Goal: Task Accomplishment & Management: Complete application form

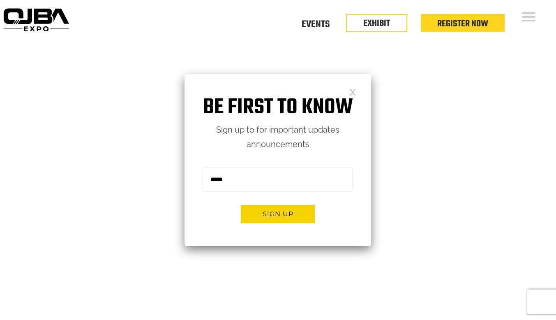
click at [356, 92] on link at bounding box center [353, 91] width 7 height 7
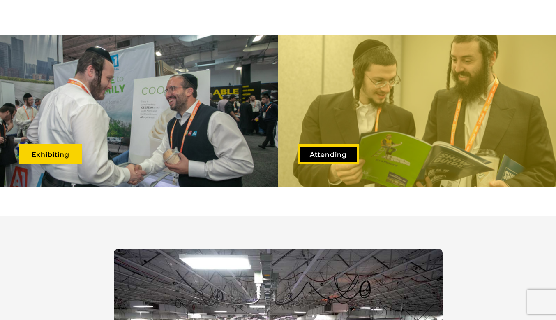
scroll to position [443, 0]
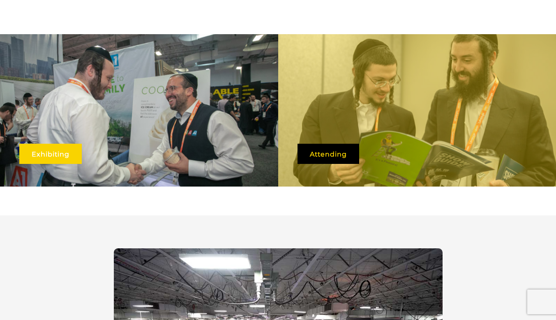
click at [45, 144] on link "Exhibiting" at bounding box center [50, 154] width 63 height 20
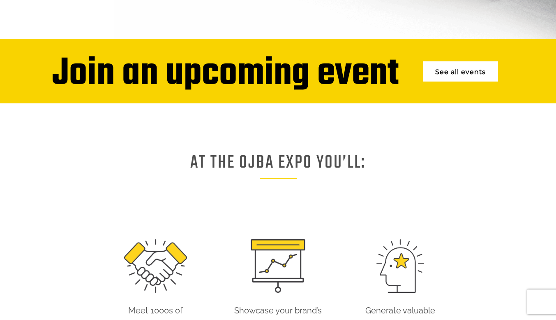
scroll to position [306, 0]
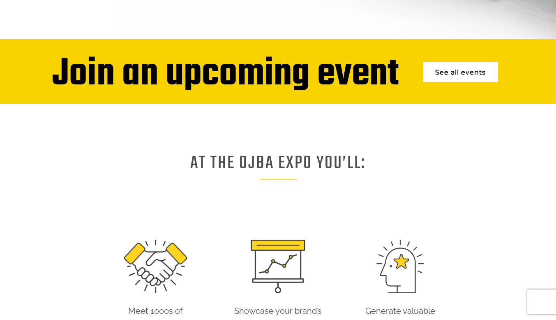
click at [445, 66] on link "See all events" at bounding box center [460, 72] width 75 height 20
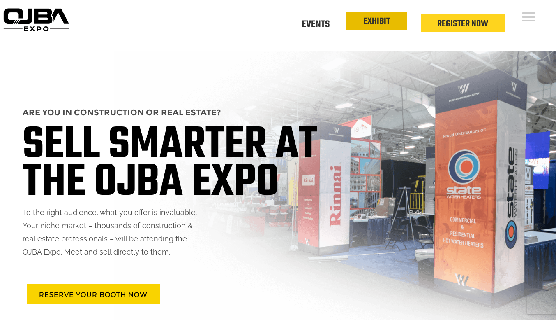
click at [372, 28] on link "EXHIBIT" at bounding box center [377, 21] width 27 height 14
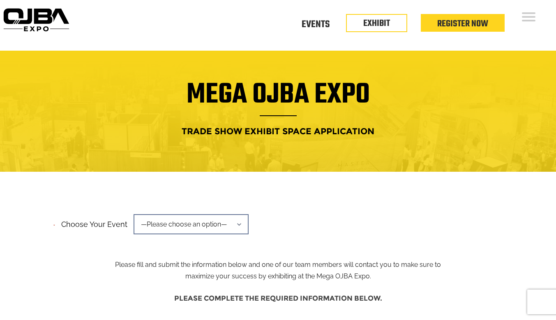
click at [186, 215] on span "—Please choose an option—" at bounding box center [191, 224] width 115 height 20
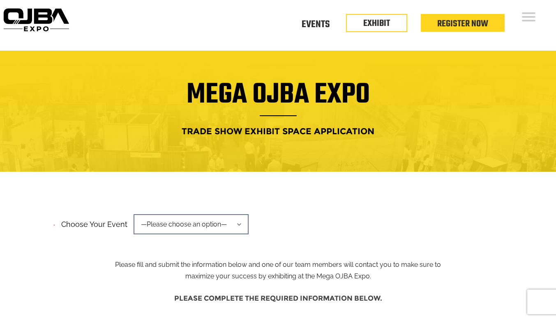
click at [28, 24] on img at bounding box center [36, 19] width 72 height 29
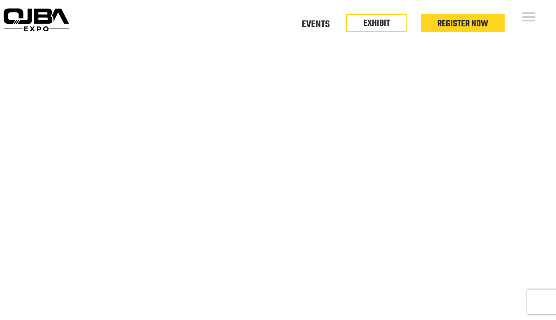
click at [524, 28] on div "Floor Plan Floor Plan Events Floor Plan EXHIBIT Register Now" at bounding box center [314, 25] width 484 height 51
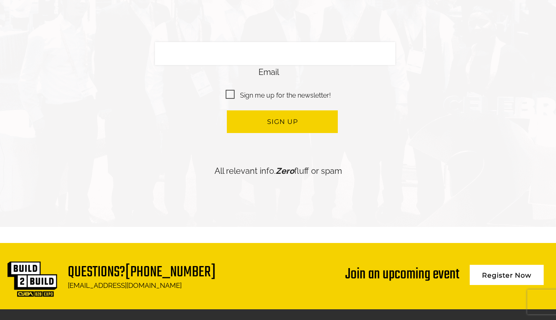
scroll to position [1941, 0]
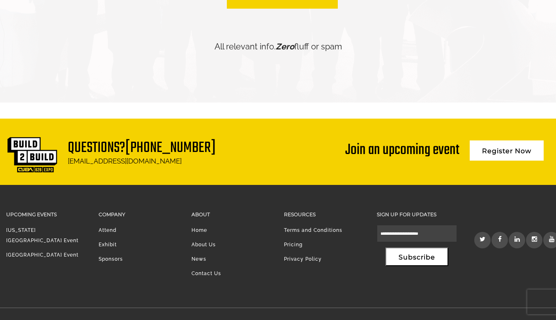
click at [106, 239] on li "Exhibit" at bounding box center [139, 246] width 80 height 14
drag, startPoint x: 103, startPoint y: 229, endPoint x: 108, endPoint y: 227, distance: 4.7
click at [108, 239] on li "Exhibit" at bounding box center [139, 246] width 80 height 14
click at [108, 241] on link "Exhibit" at bounding box center [108, 244] width 18 height 6
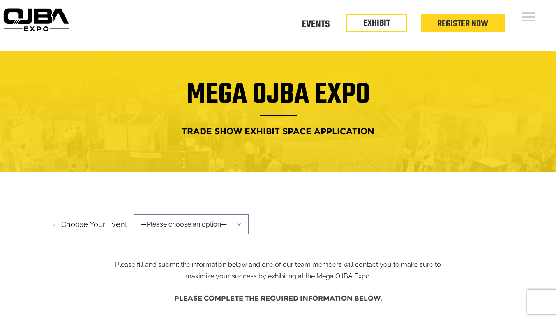
scroll to position [29, 0]
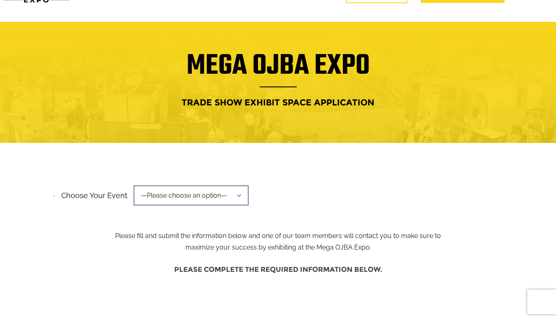
click at [206, 185] on span "—Please choose an option—" at bounding box center [191, 195] width 115 height 20
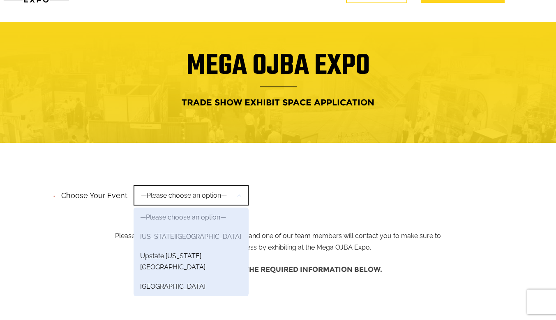
click at [181, 227] on link "New York Region" at bounding box center [191, 236] width 115 height 19
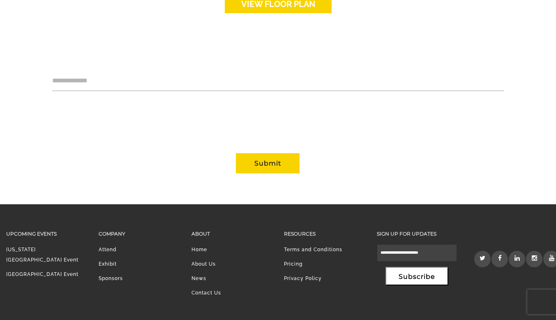
scroll to position [760, 0]
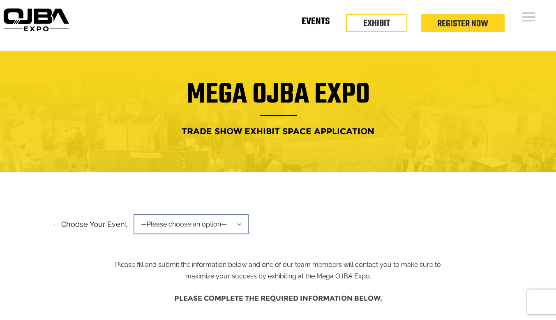
click at [315, 23] on link "Events" at bounding box center [316, 23] width 28 height 3
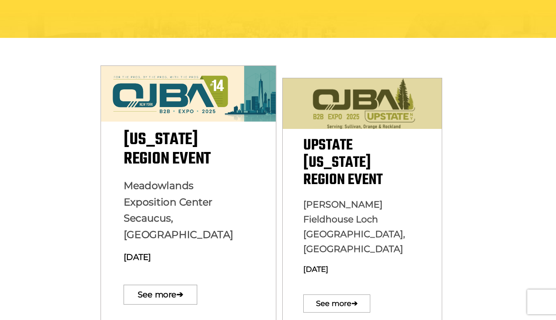
scroll to position [203, 0]
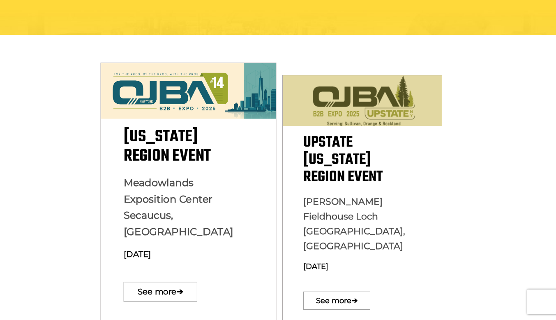
click at [201, 200] on p "[GEOGRAPHIC_DATA] [GEOGRAPHIC_DATA], [GEOGRAPHIC_DATA] [DATE]" at bounding box center [188, 221] width 130 height 94
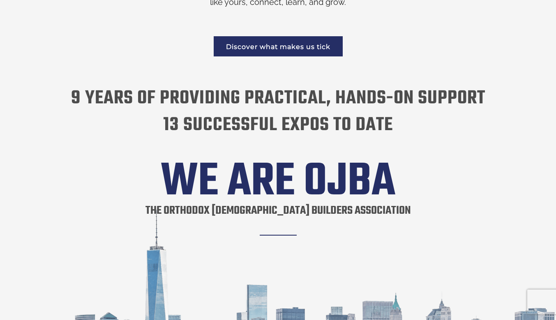
scroll to position [1077, 0]
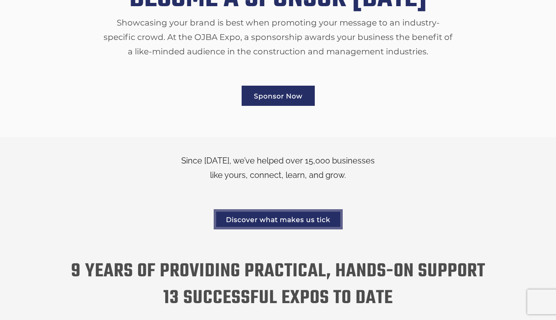
click at [271, 209] on link "Discover what makes us tick" at bounding box center [278, 219] width 129 height 20
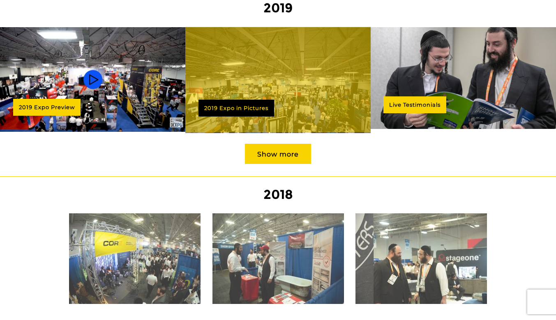
scroll to position [833, 0]
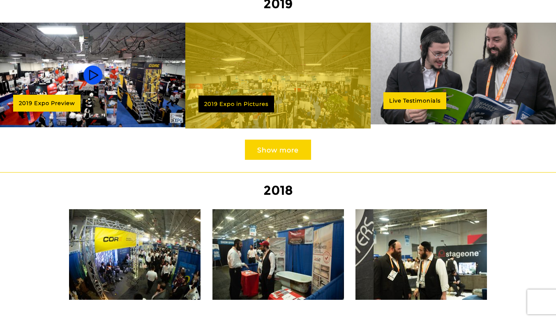
click at [292, 139] on link "Show more" at bounding box center [278, 149] width 66 height 20
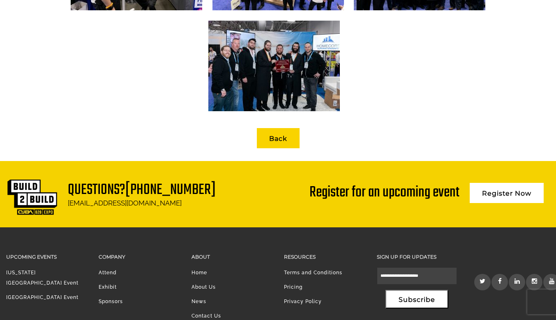
scroll to position [1452, 0]
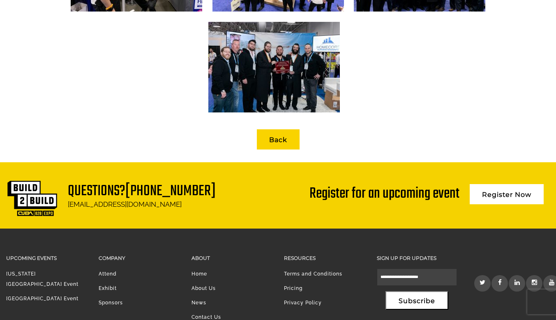
click at [245, 46] on img at bounding box center [275, 67] width 132 height 90
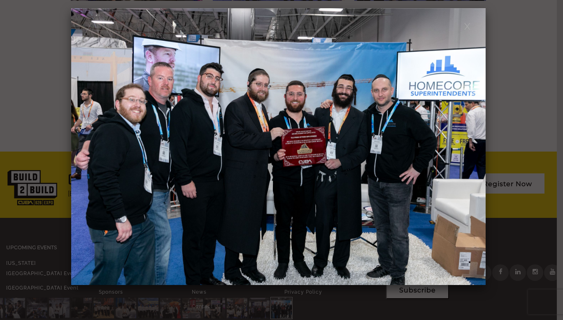
click at [530, 109] on div at bounding box center [281, 160] width 563 height 320
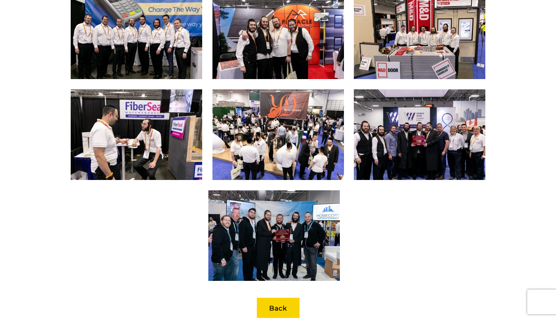
scroll to position [1253, 0]
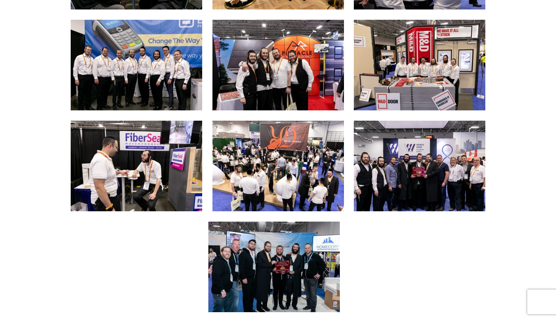
click at [106, 124] on img at bounding box center [137, 165] width 132 height 90
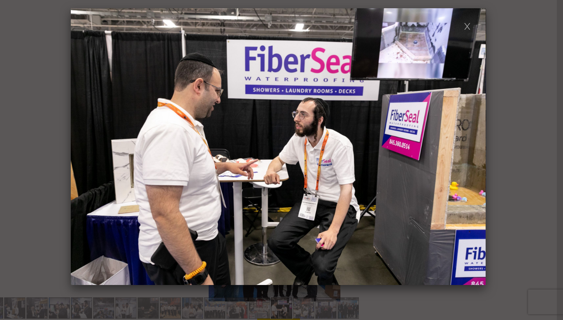
click at [525, 152] on div at bounding box center [281, 160] width 563 height 320
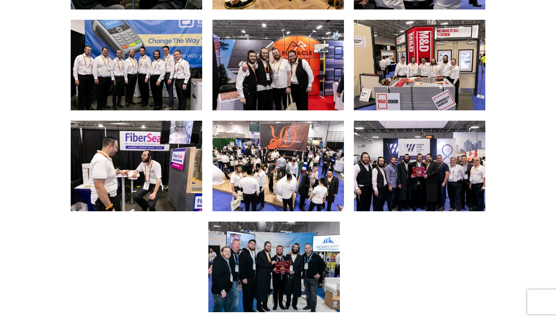
click at [424, 146] on img at bounding box center [420, 165] width 132 height 90
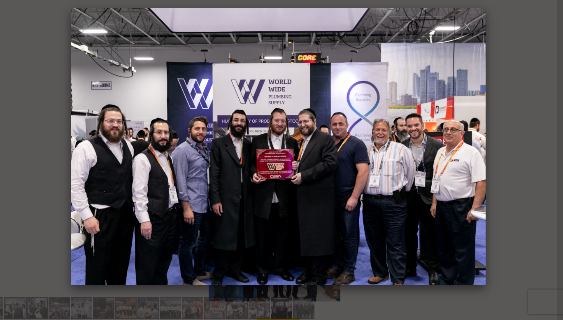
click at [519, 81] on div at bounding box center [281, 160] width 563 height 320
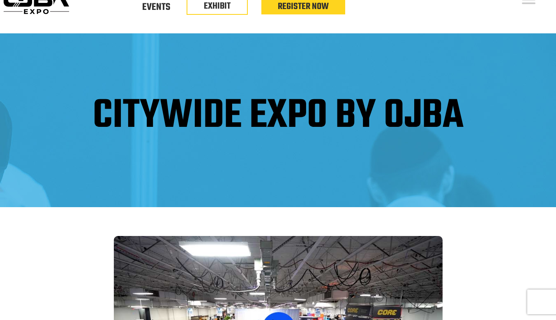
scroll to position [0, 0]
